Goal: Task Accomplishment & Management: Use online tool/utility

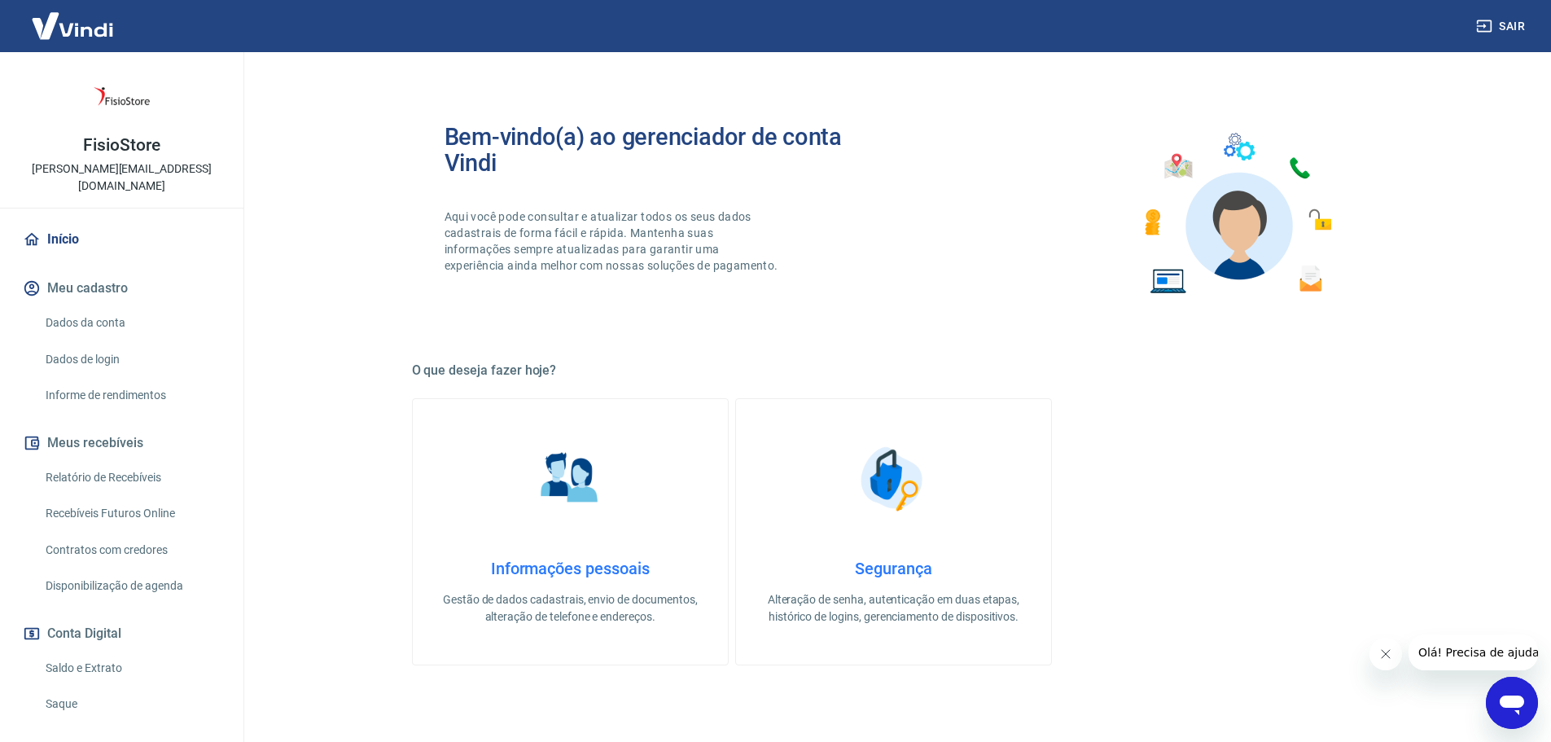
click at [82, 651] on link "Saldo e Extrato" at bounding box center [131, 667] width 185 height 33
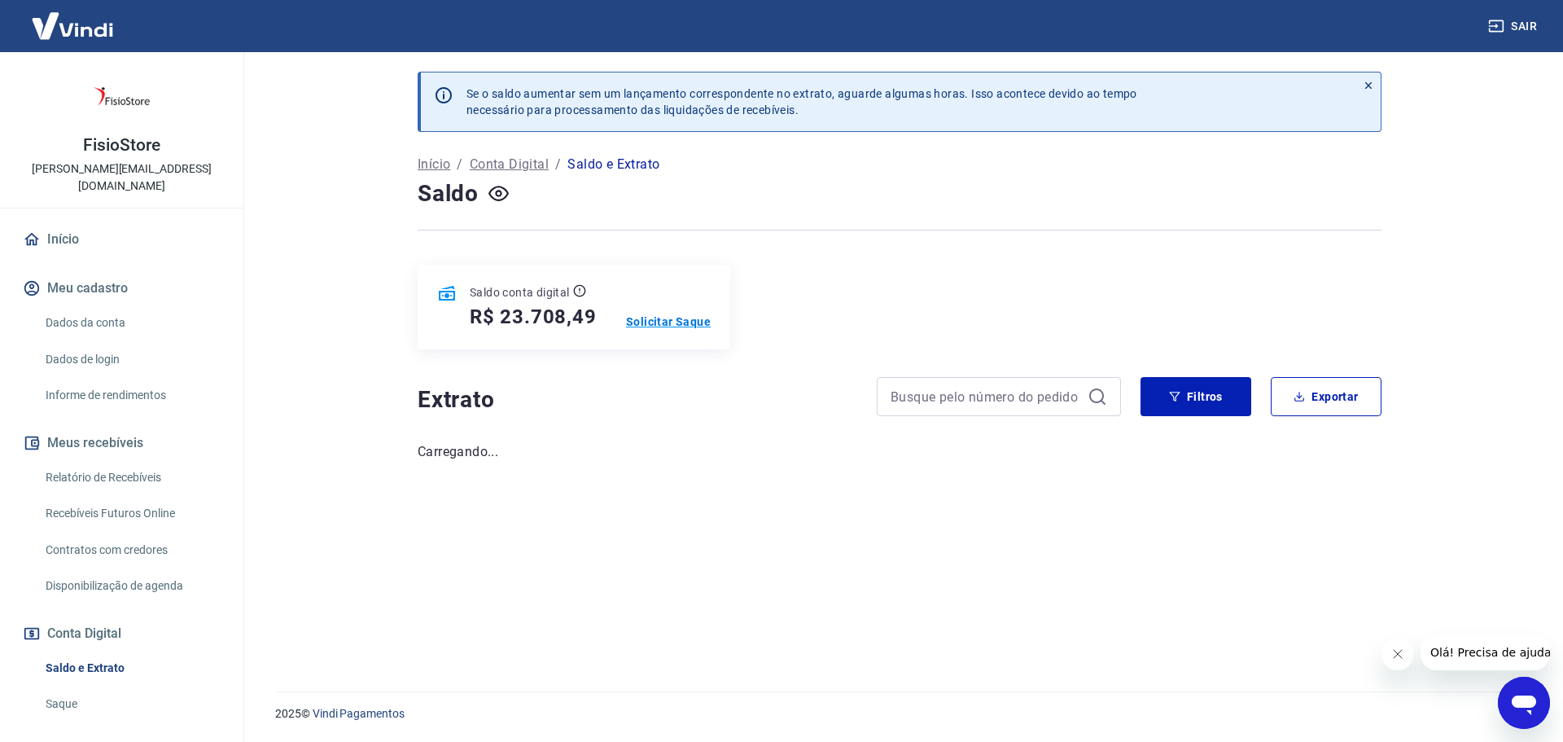
click at [679, 325] on p "Solicitar Saque" at bounding box center [668, 321] width 85 height 16
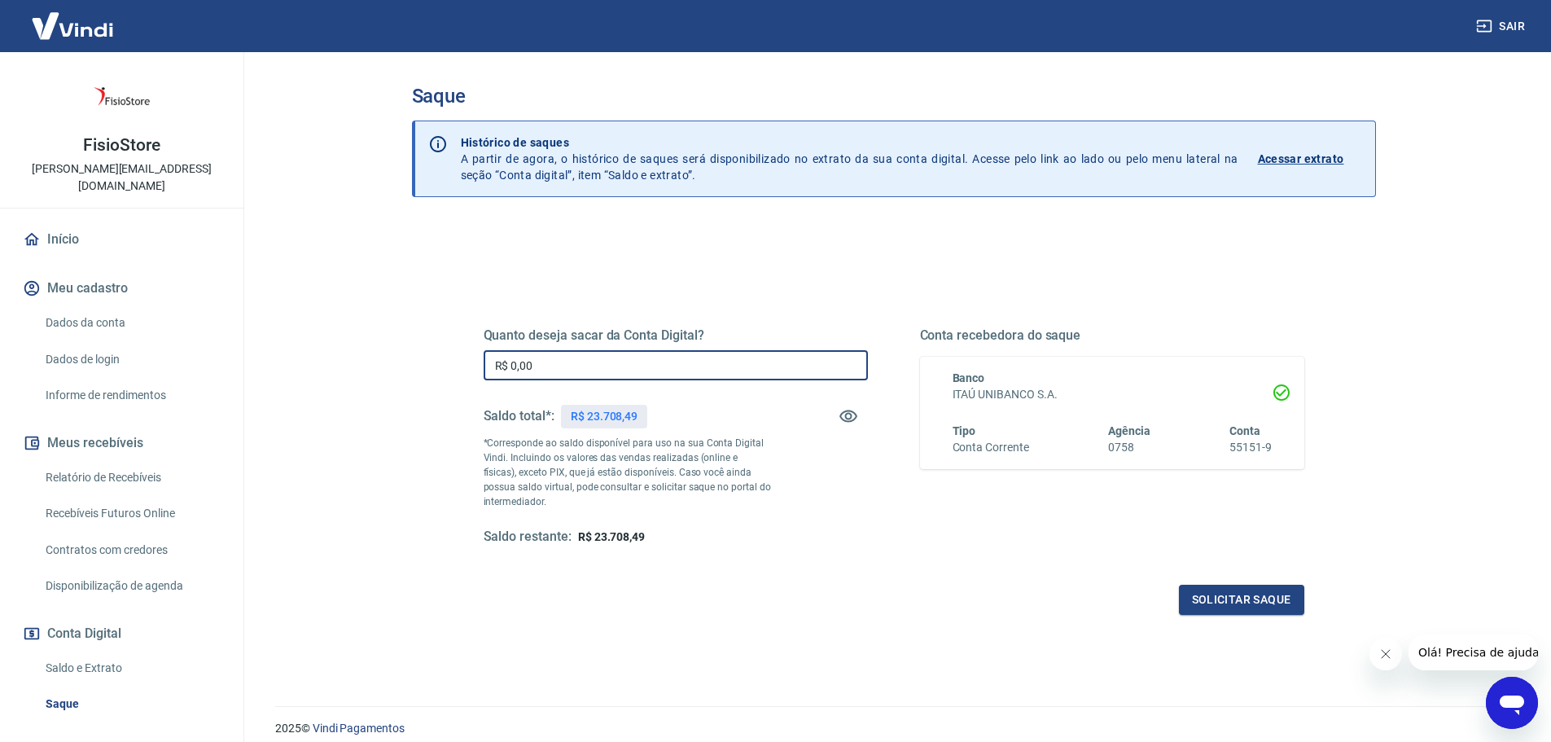
click at [659, 359] on input "R$ 0,00" at bounding box center [676, 365] width 384 height 30
type input "R$ 23.708,49"
drag, startPoint x: 586, startPoint y: 416, endPoint x: 637, endPoint y: 415, distance: 50.5
click at [637, 415] on p "R$ 23.708,49" at bounding box center [604, 416] width 67 height 17
copy p "23.708,49"
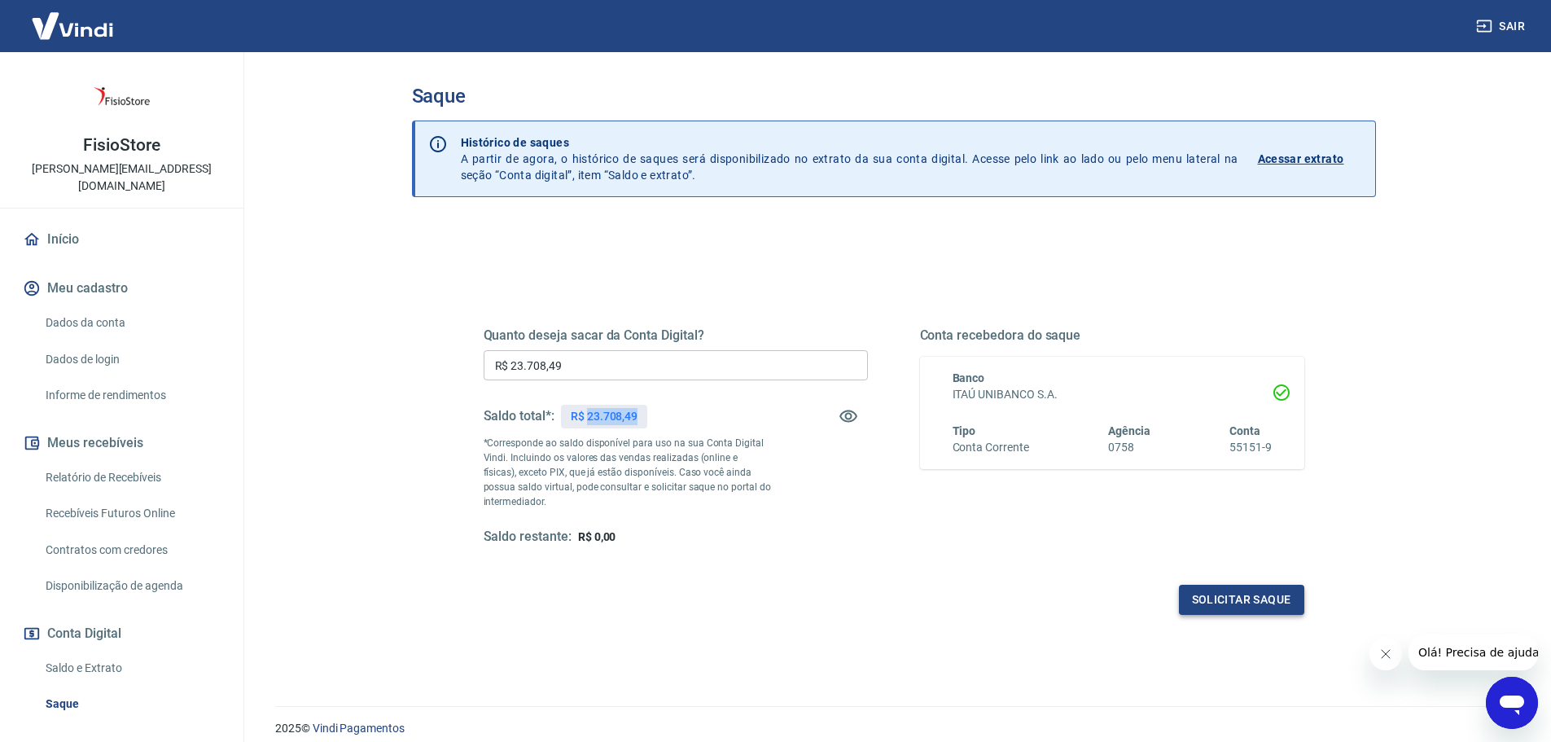
click at [1216, 591] on button "Solicitar saque" at bounding box center [1241, 600] width 125 height 30
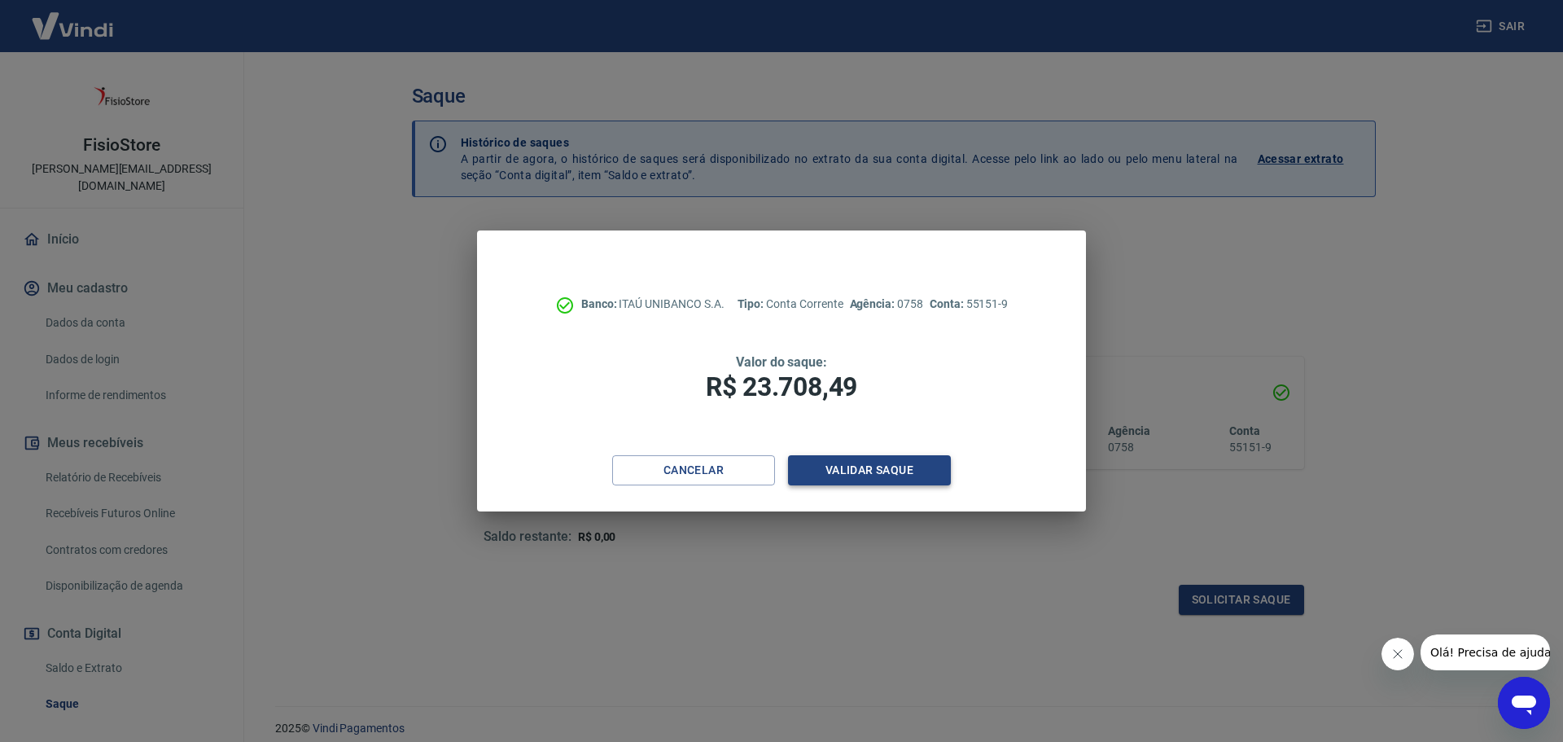
click at [857, 467] on button "Validar saque" at bounding box center [869, 470] width 163 height 30
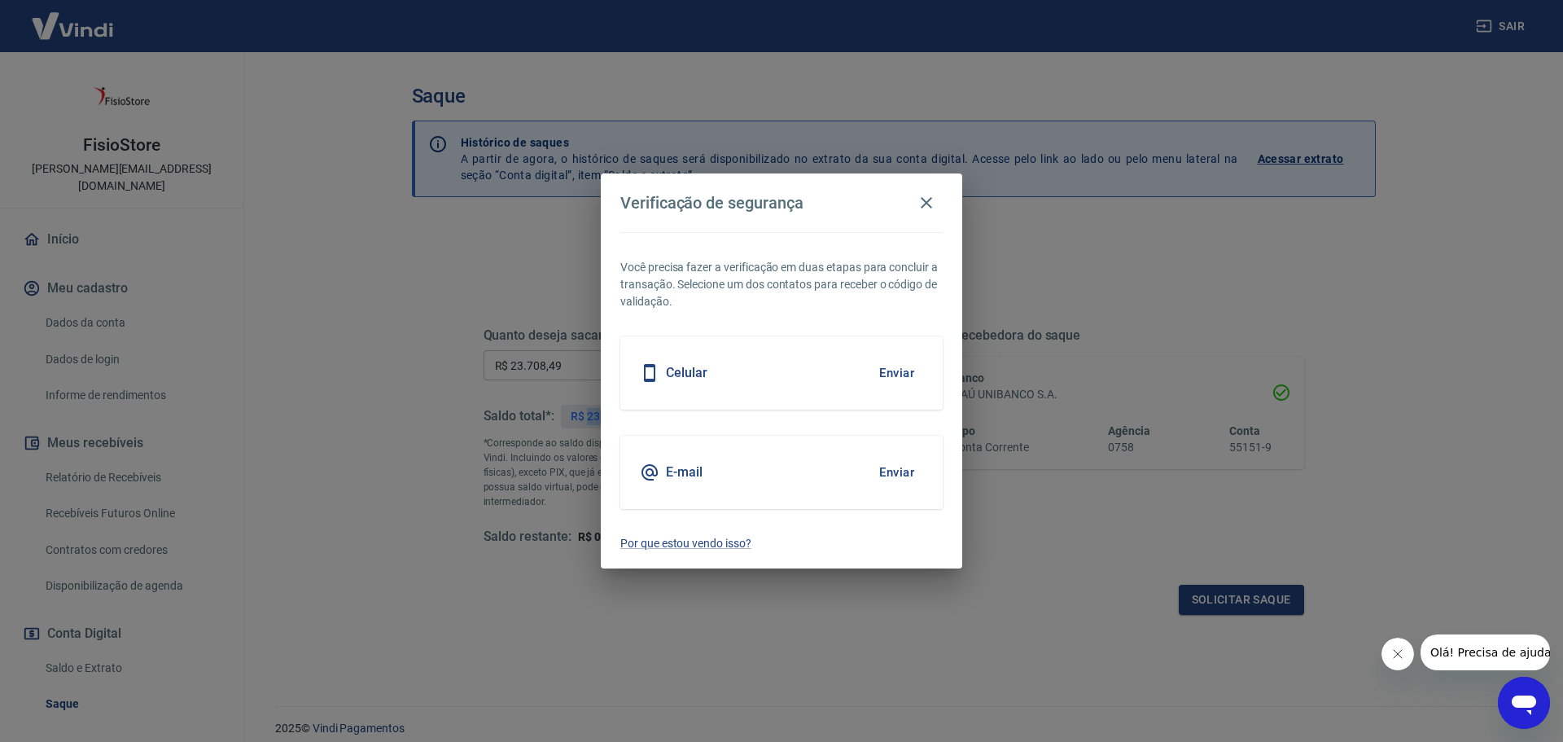
click at [891, 370] on button "Enviar" at bounding box center [896, 373] width 53 height 34
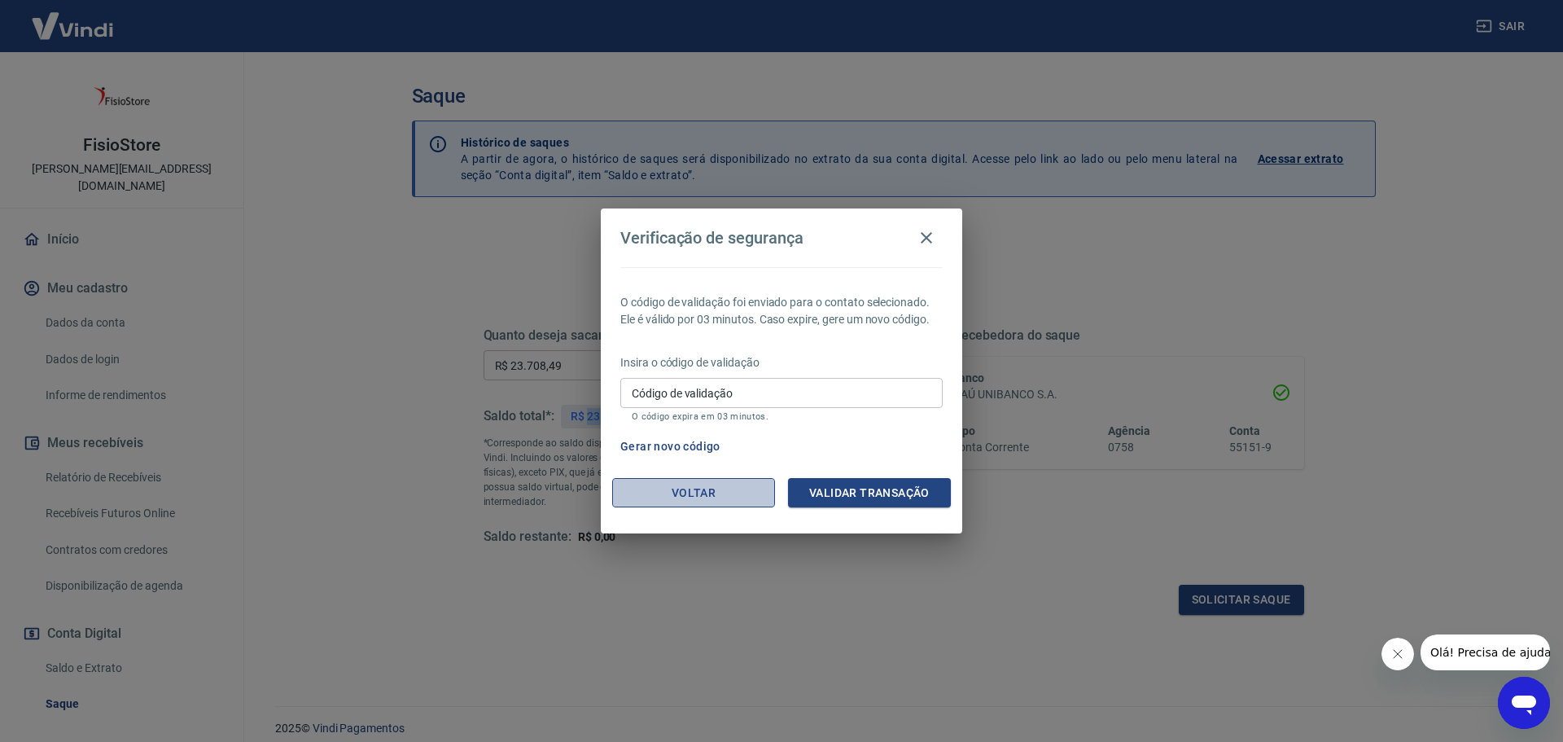
click at [689, 488] on button "Voltar" at bounding box center [693, 493] width 163 height 30
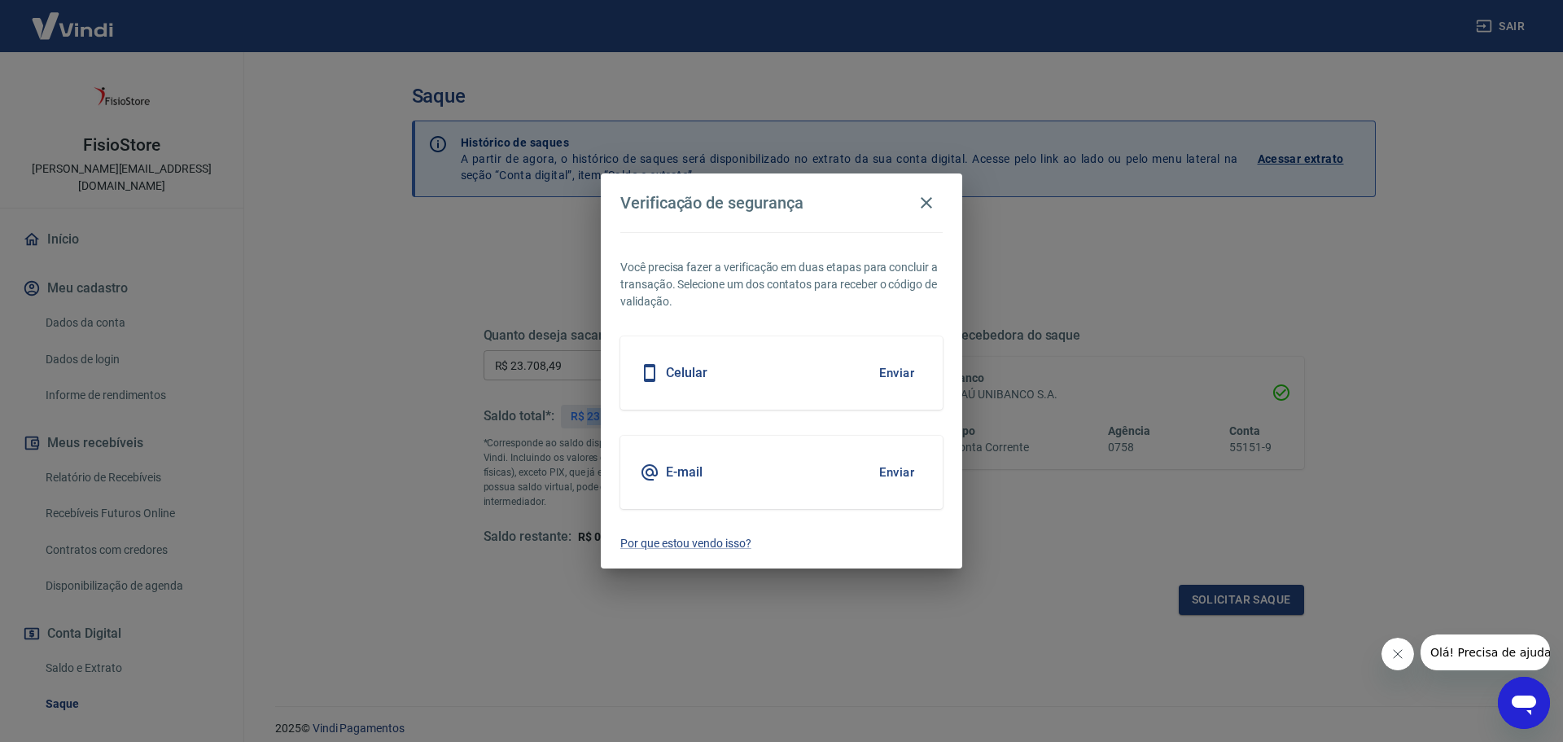
click at [889, 476] on button "Enviar" at bounding box center [896, 472] width 53 height 34
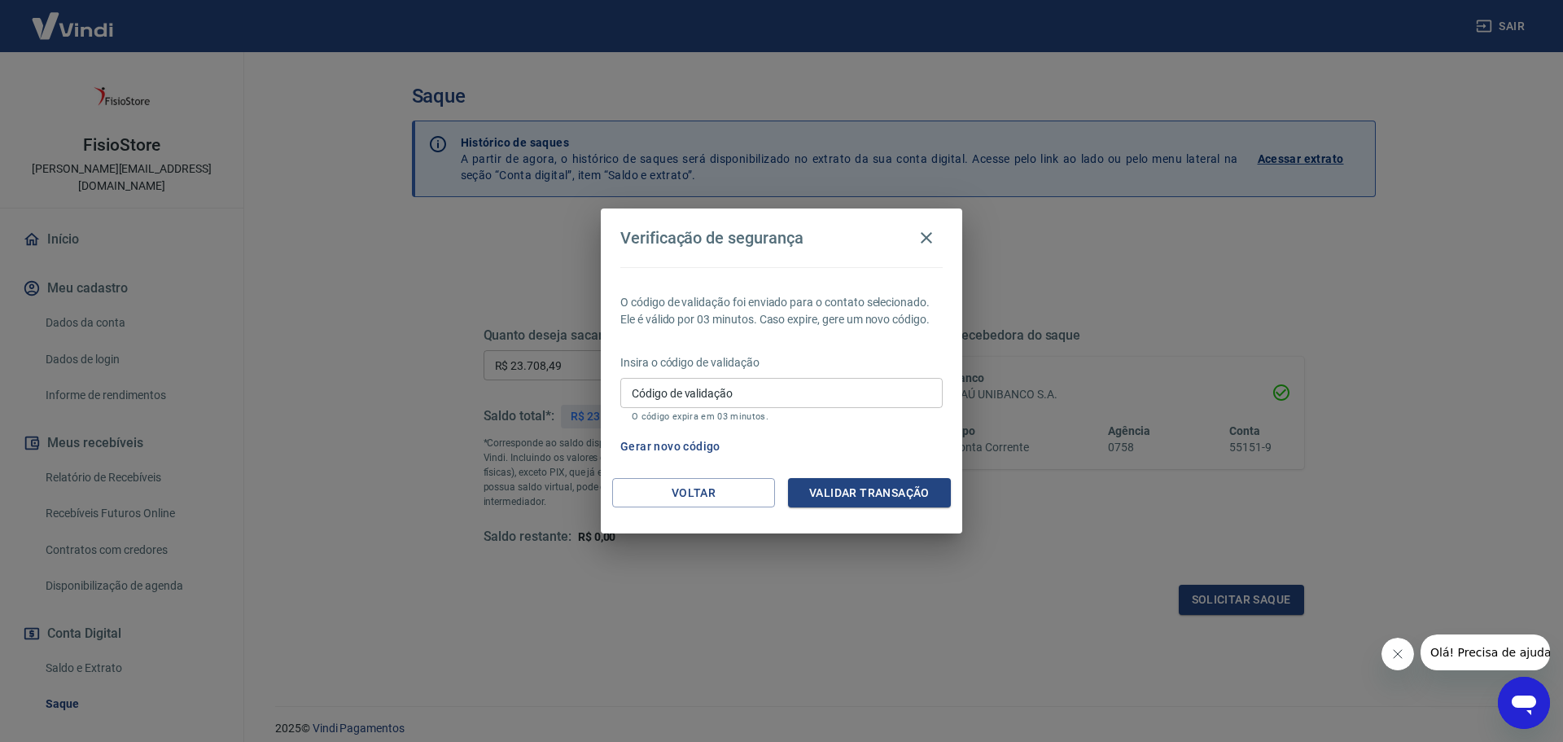
click at [793, 409] on div "Código de validação Código de validação O código expira em 03 minutos." at bounding box center [781, 400] width 322 height 44
click at [788, 397] on input "Código de validação" at bounding box center [781, 393] width 322 height 30
paste input "837748"
type input "837748"
click at [856, 490] on button "Validar transação" at bounding box center [869, 493] width 163 height 30
